Goal: Check status: Check status

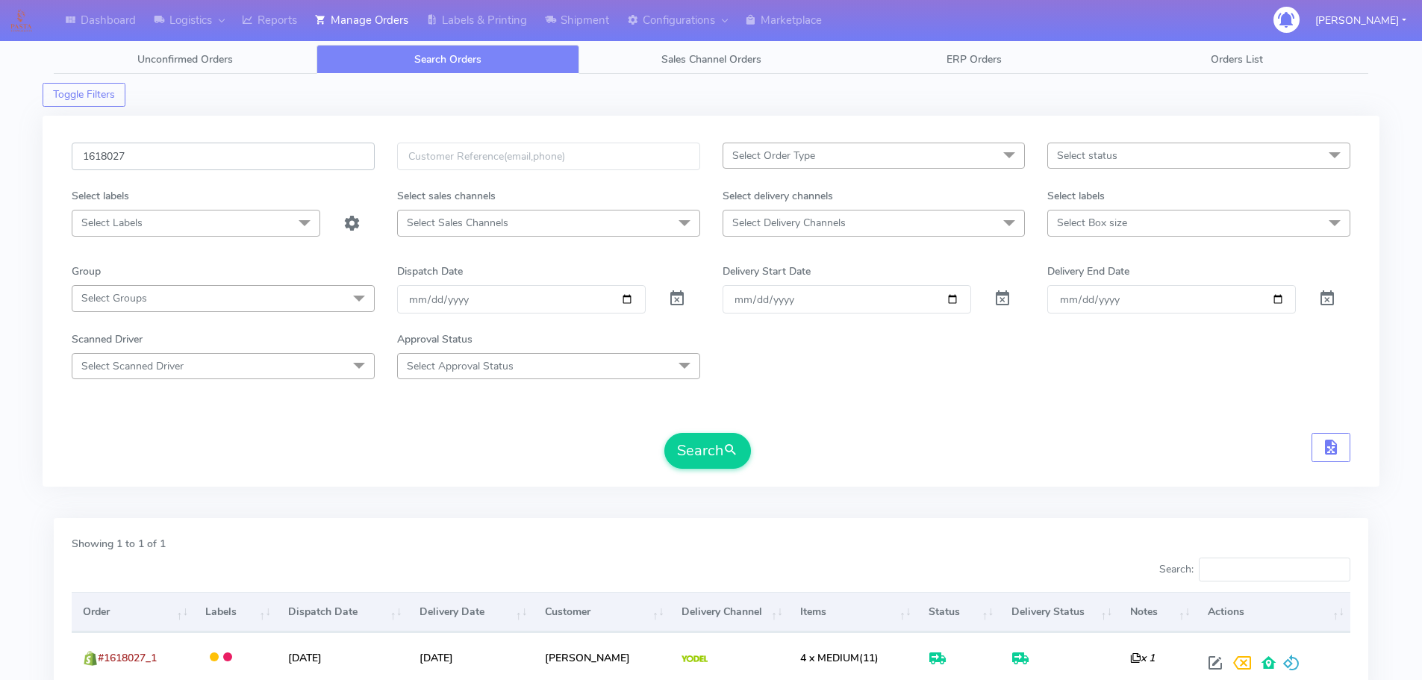
click at [341, 166] on input "1618027" at bounding box center [223, 157] width 303 height 28
paste input "902"
click at [664, 433] on button "Search" at bounding box center [707, 451] width 87 height 36
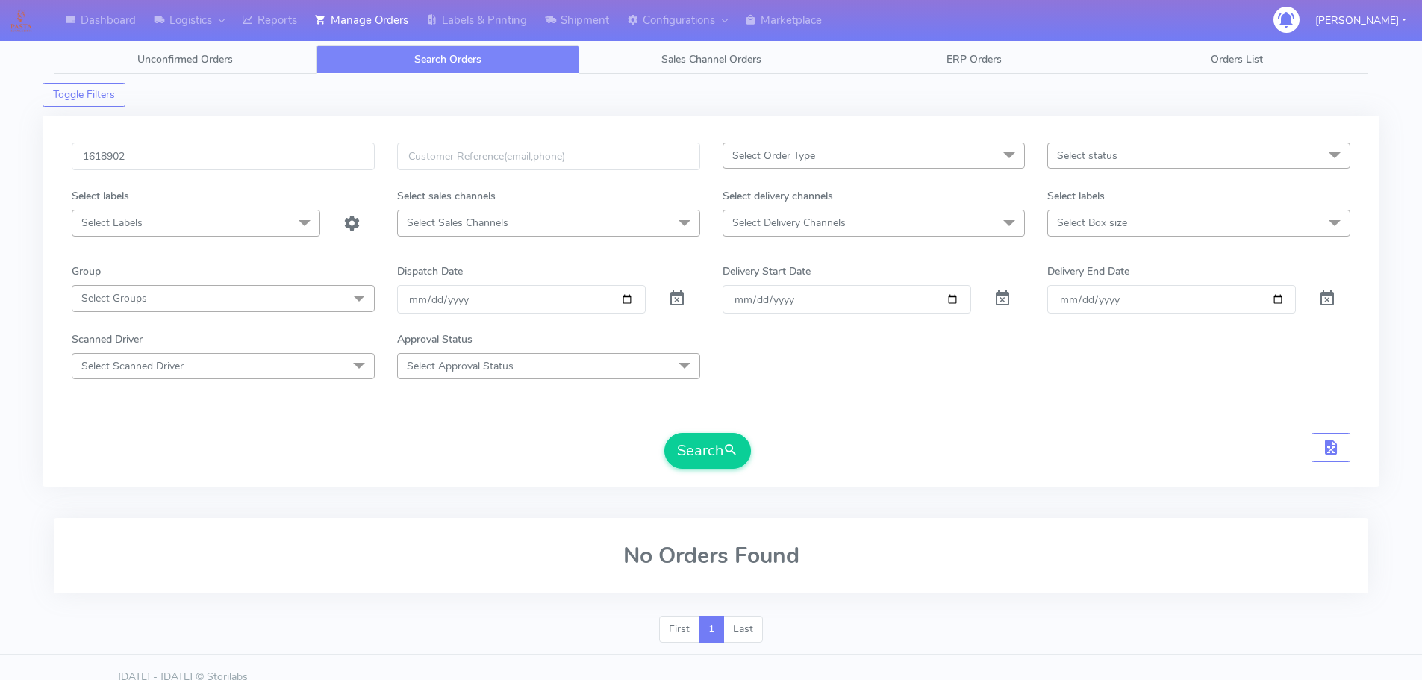
drag, startPoint x: 481, startPoint y: 438, endPoint x: 489, endPoint y: 437, distance: 7.6
click at [481, 438] on div "Search" at bounding box center [711, 451] width 1279 height 36
click at [707, 440] on button "Search" at bounding box center [707, 451] width 87 height 36
click at [357, 155] on input "1618902" at bounding box center [223, 157] width 303 height 28
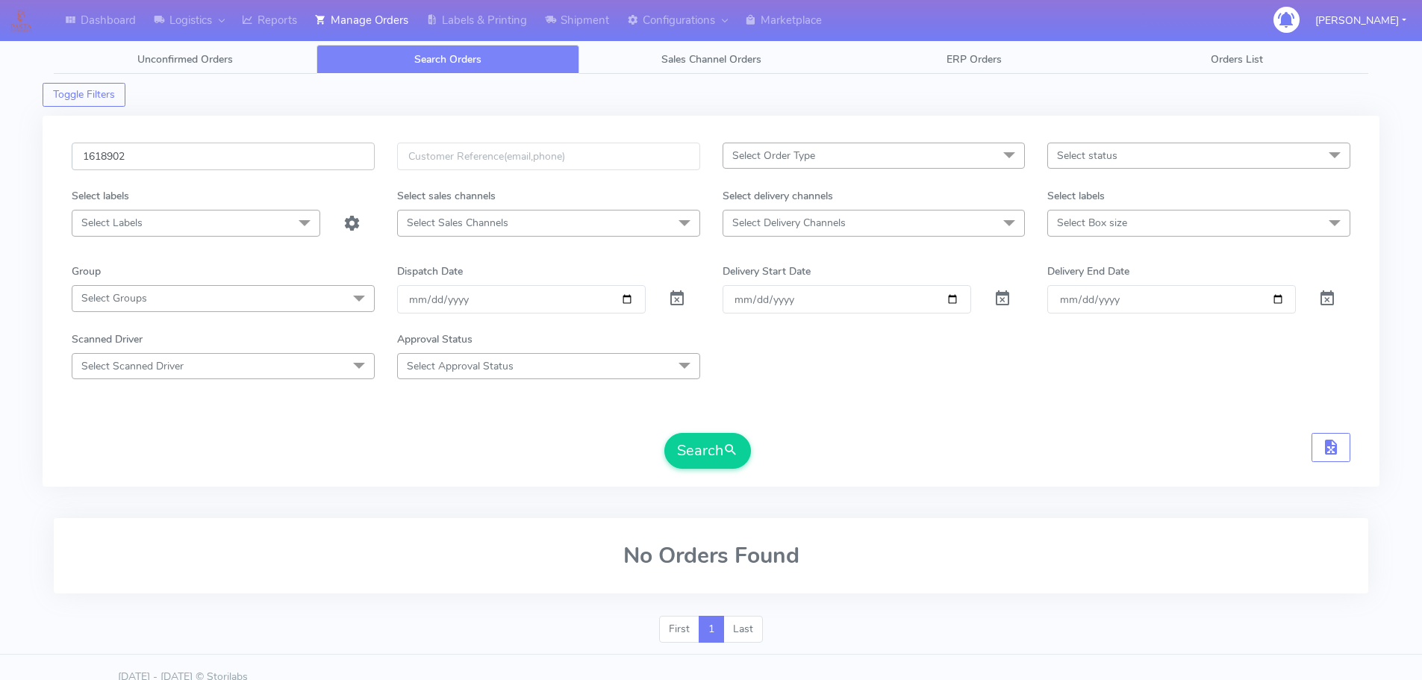
paste input "7869"
type input "1617869"
click at [664, 433] on button "Search" at bounding box center [707, 451] width 87 height 36
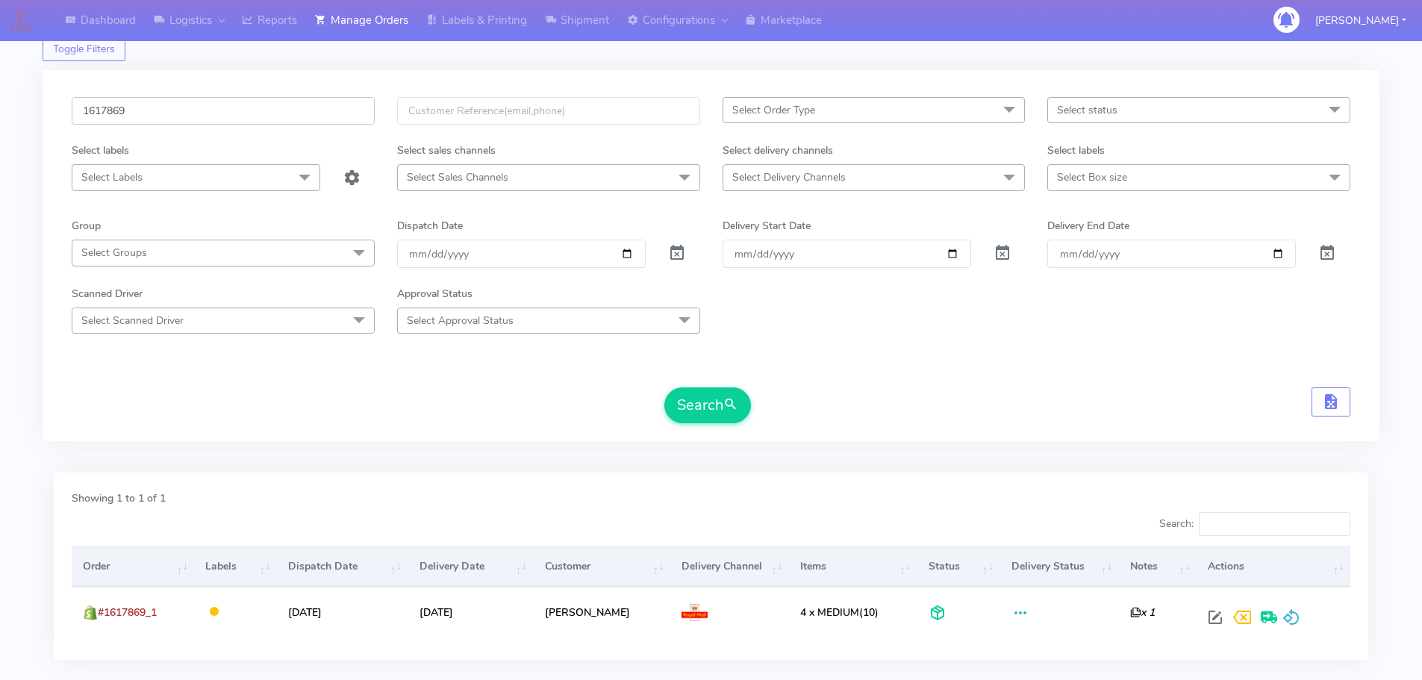
scroll to position [92, 0]
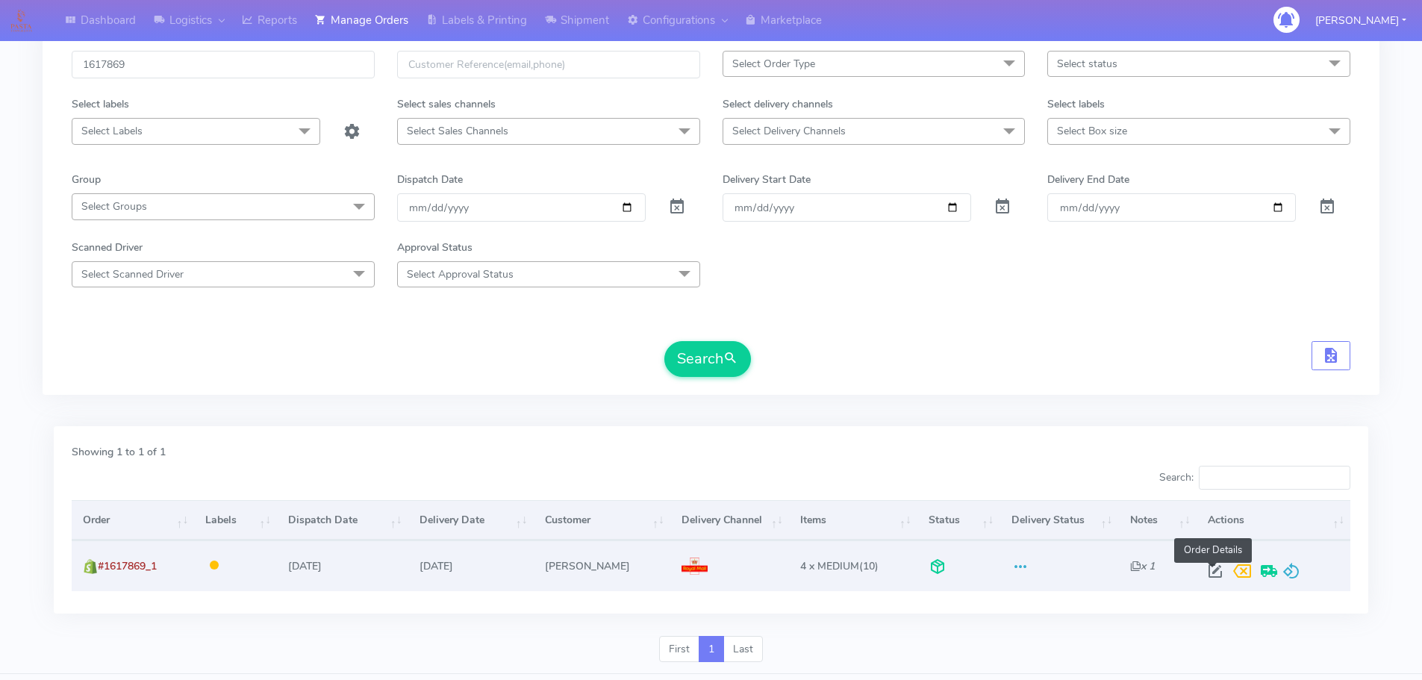
click at [1208, 567] on span at bounding box center [1215, 574] width 27 height 14
select select "3"
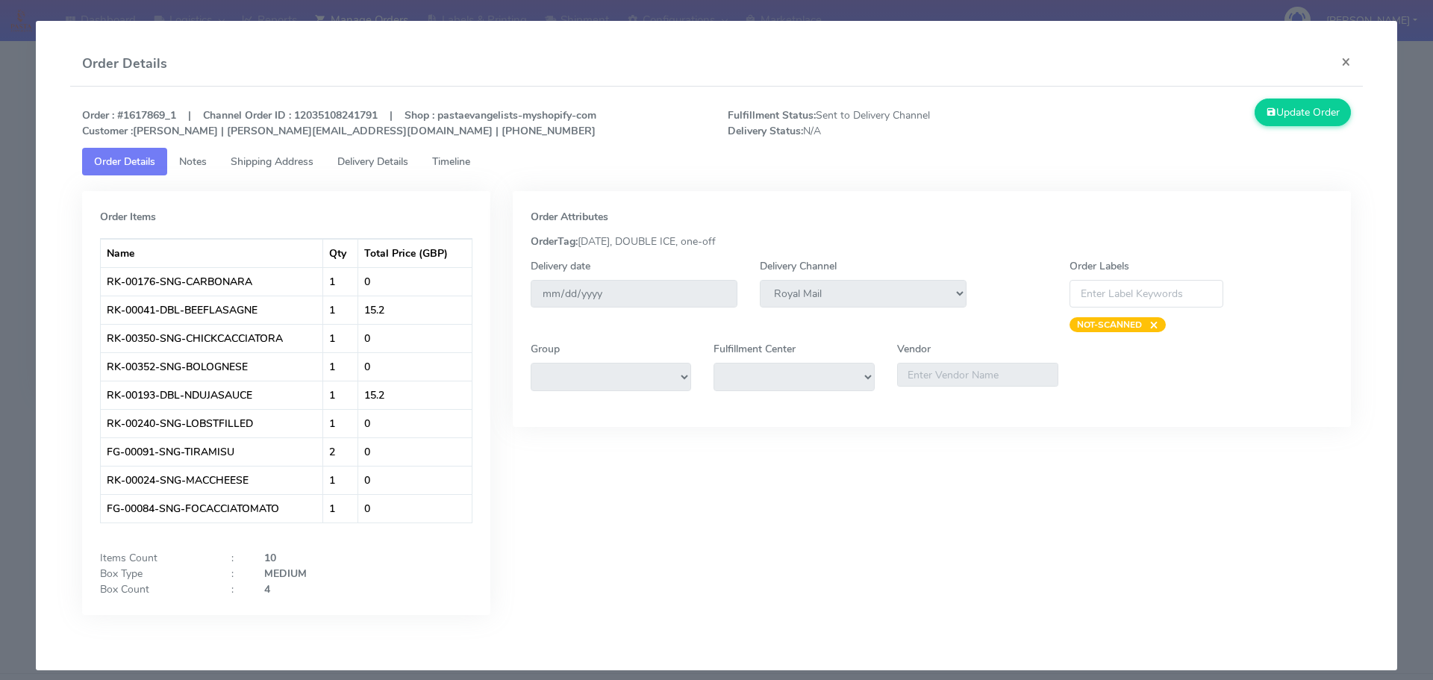
click at [396, 158] on span "Delivery Details" at bounding box center [372, 161] width 71 height 14
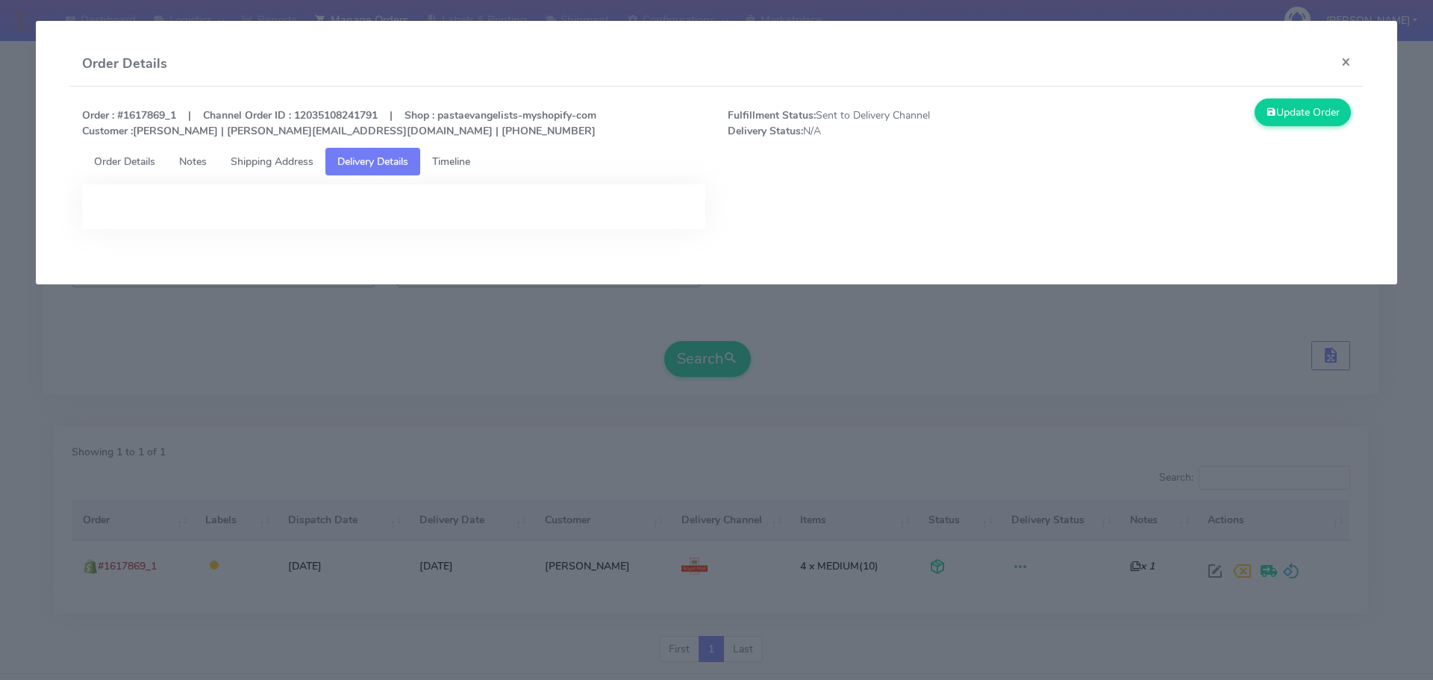
click at [463, 170] on link "Timeline" at bounding box center [451, 162] width 62 height 28
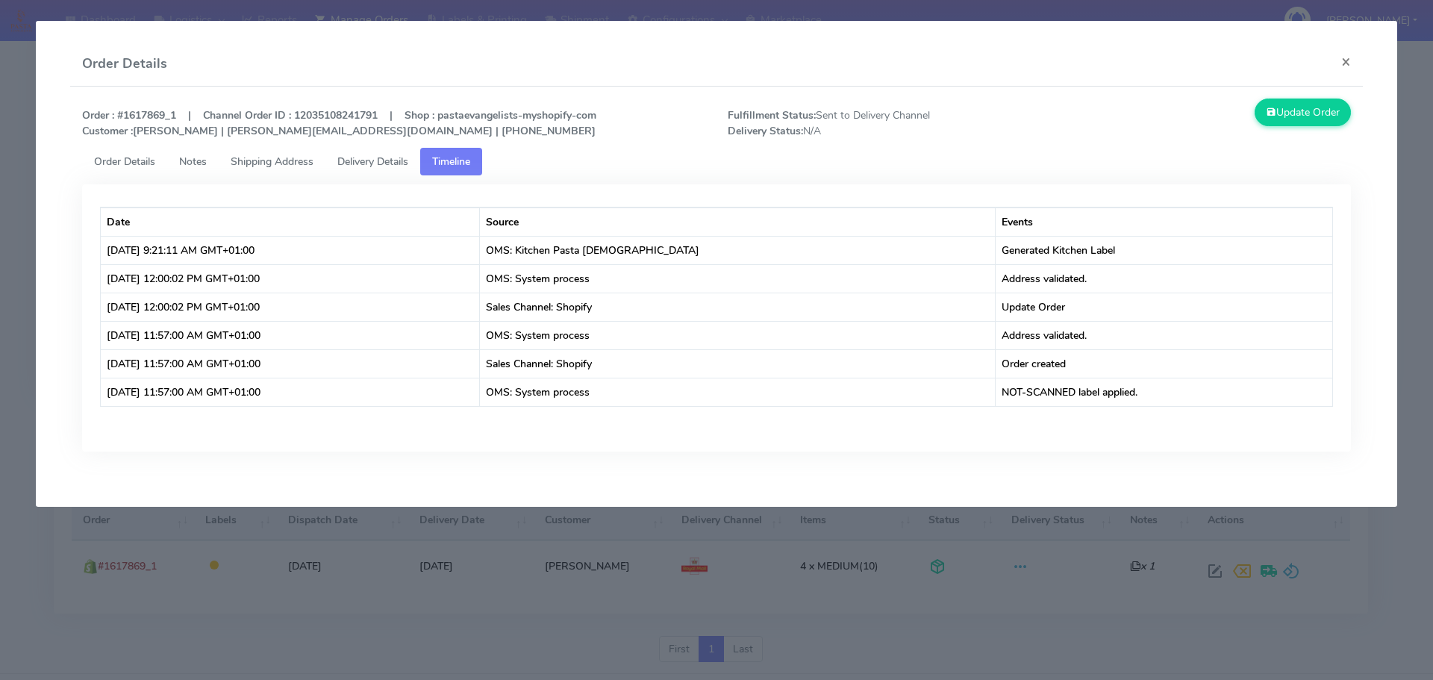
click at [0, 205] on modal-container "Order Details × Order : #1617869_1 | Channel Order ID : 12035108241791 | Shop :…" at bounding box center [716, 340] width 1433 height 680
